Goal: Task Accomplishment & Management: Manage account settings

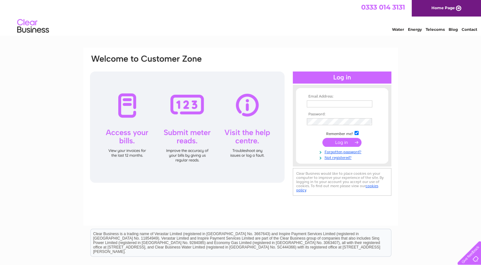
type input "SandyLeBeau@gmail.com"
click at [340, 143] on input "submit" at bounding box center [342, 142] width 39 height 9
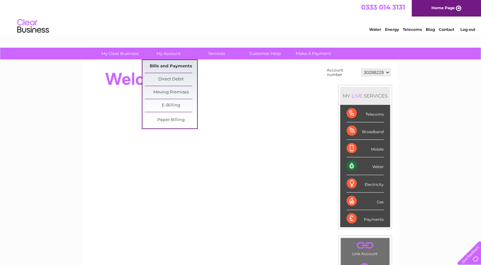
click at [173, 64] on link "Bills and Payments" at bounding box center [171, 66] width 52 height 13
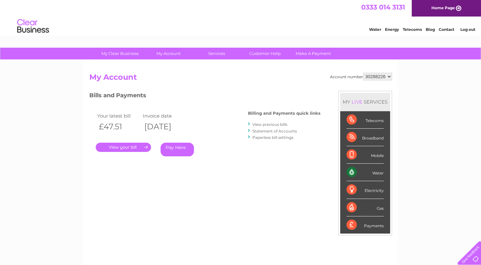
click at [137, 147] on link "." at bounding box center [123, 147] width 55 height 9
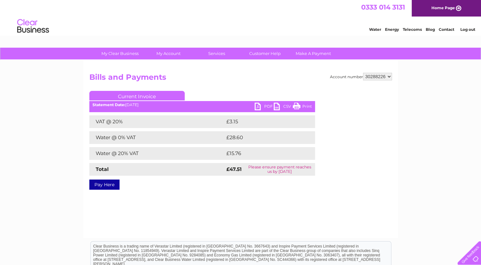
click at [262, 108] on link "PDF" at bounding box center [264, 107] width 19 height 9
